Goal: Task Accomplishment & Management: Manage account settings

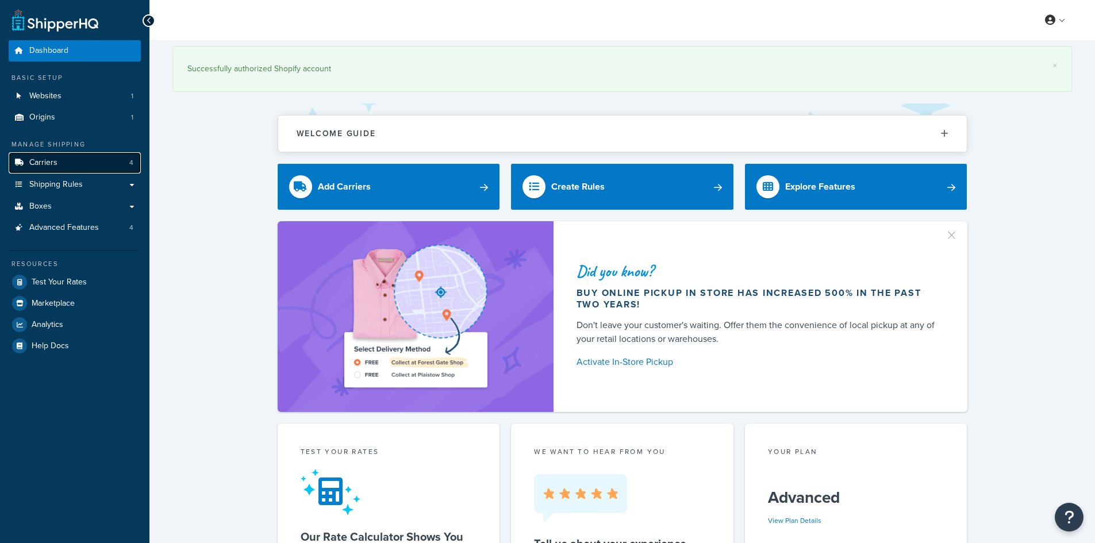
click at [48, 167] on span "Carriers" at bounding box center [43, 163] width 28 height 10
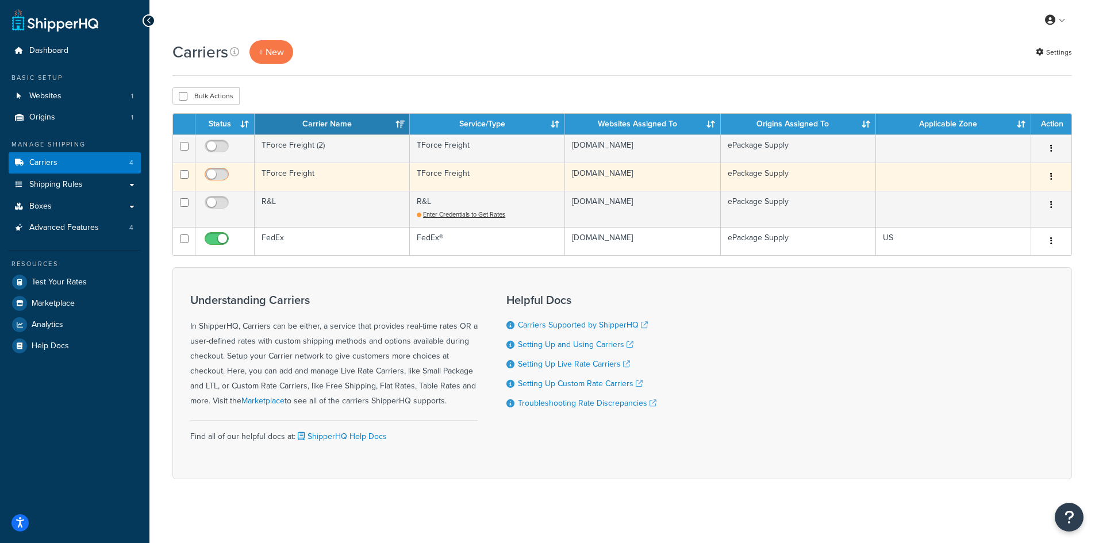
click at [214, 173] on input "checkbox" at bounding box center [218, 177] width 32 height 14
checkbox input "true"
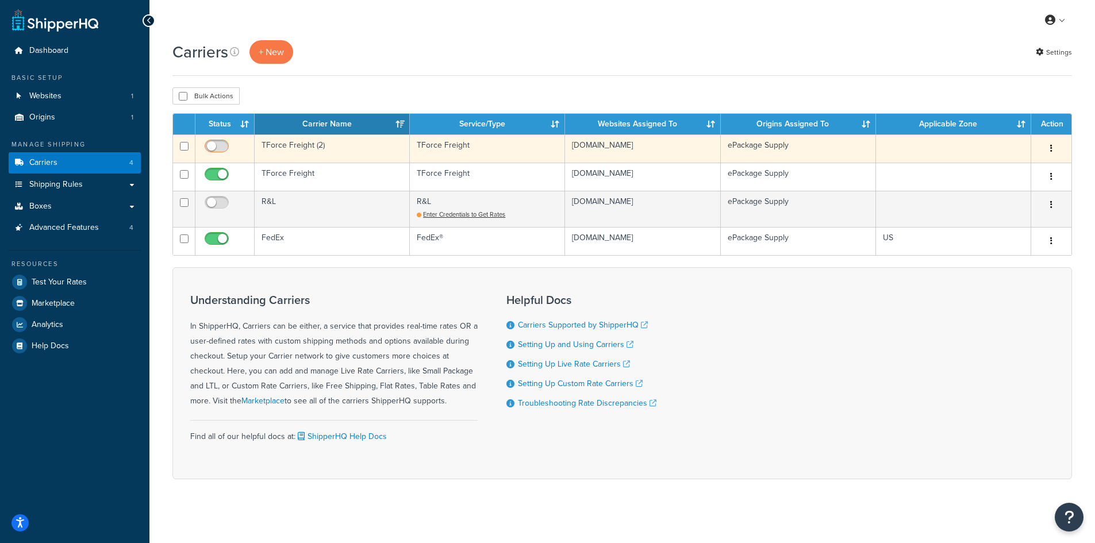
click at [218, 141] on span at bounding box center [217, 147] width 24 height 14
click at [218, 142] on input "checkbox" at bounding box center [218, 149] width 32 height 14
checkbox input "true"
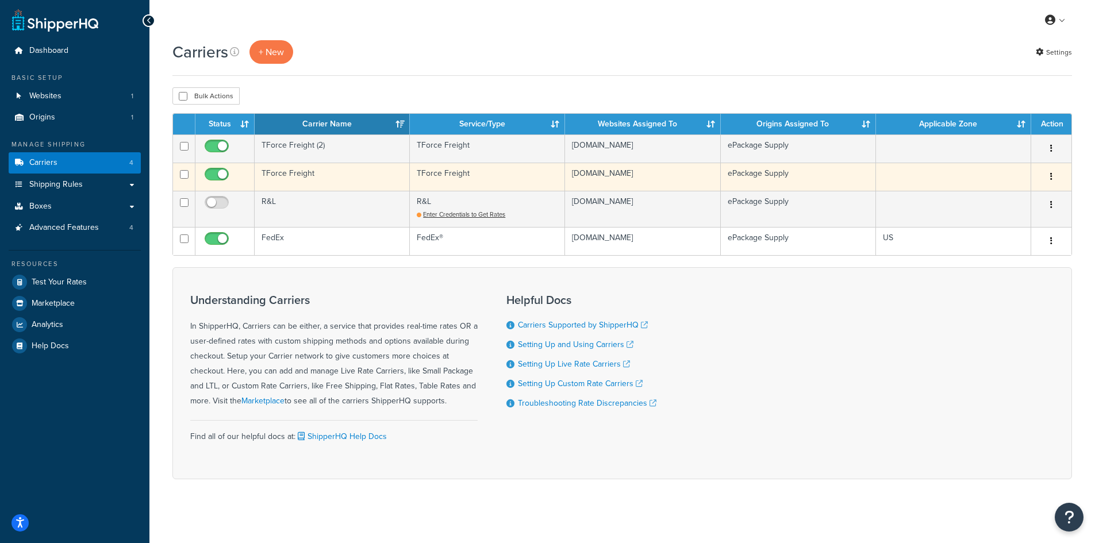
click at [218, 174] on input "checkbox" at bounding box center [218, 177] width 32 height 14
checkbox input "false"
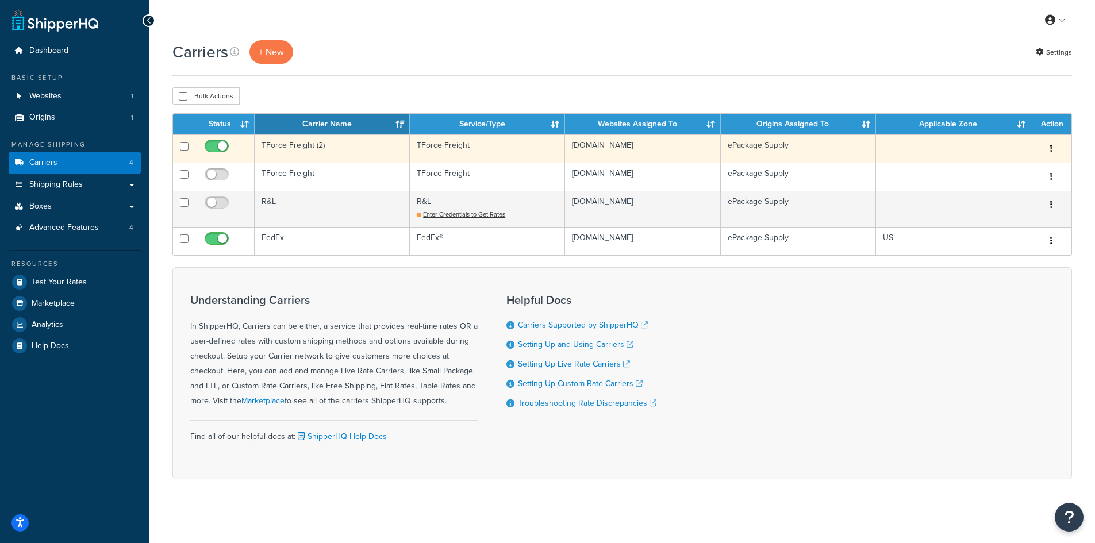
click at [216, 152] on input "checkbox" at bounding box center [218, 149] width 32 height 14
checkbox input "false"
